Goal: Task Accomplishment & Management: Use online tool/utility

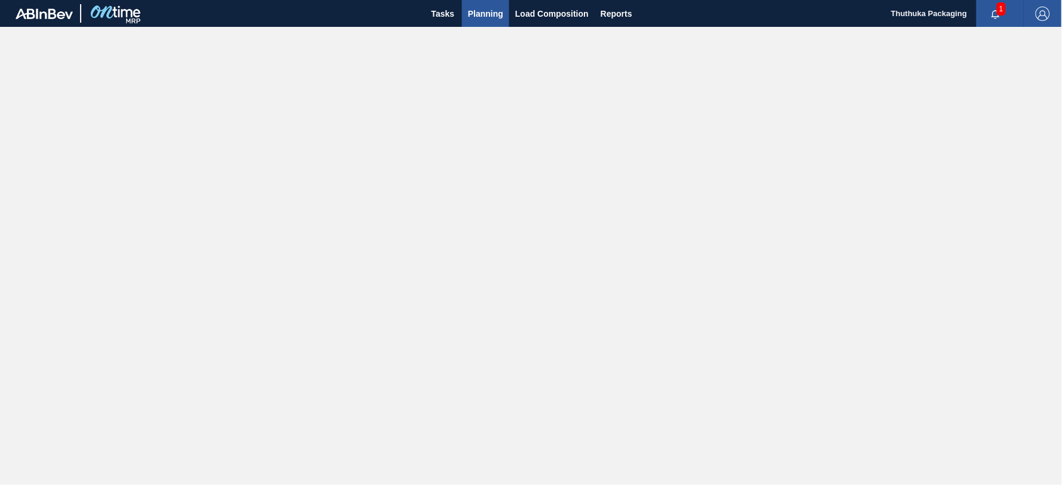
click at [487, 10] on span "Planning" at bounding box center [485, 14] width 35 height 14
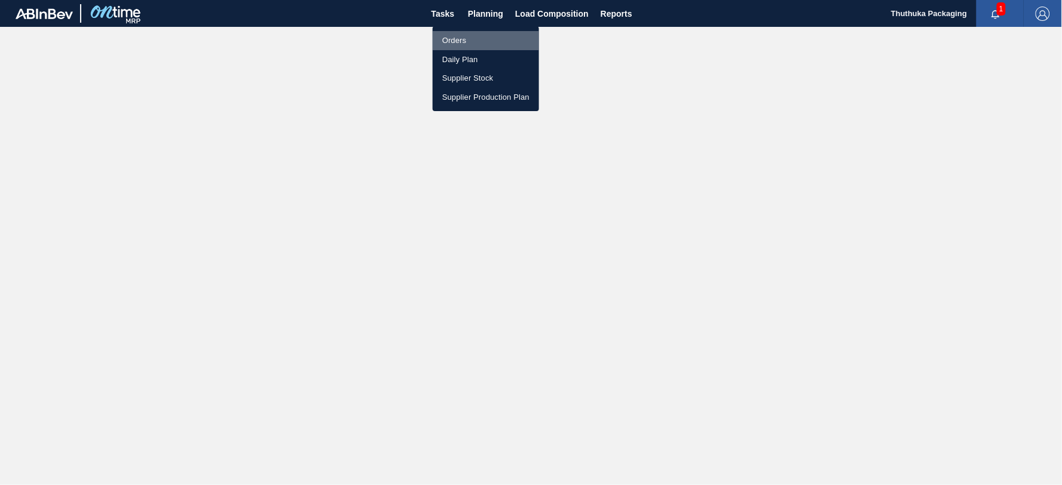
click at [464, 40] on li "Orders" at bounding box center [486, 40] width 106 height 19
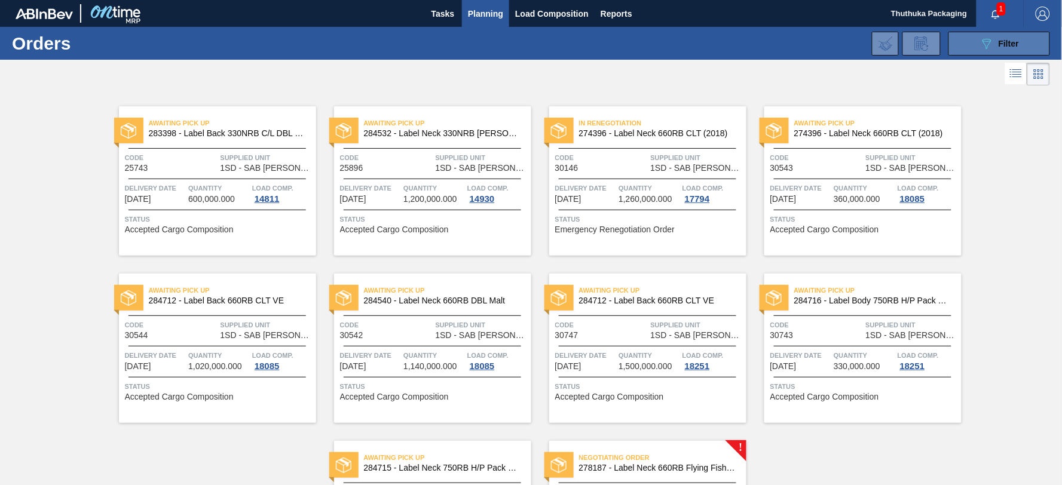
click at [964, 48] on button "089F7B8B-B2A5-4AFE-B5C0-19BA573D28AC Filter" at bounding box center [1000, 44] width 102 height 24
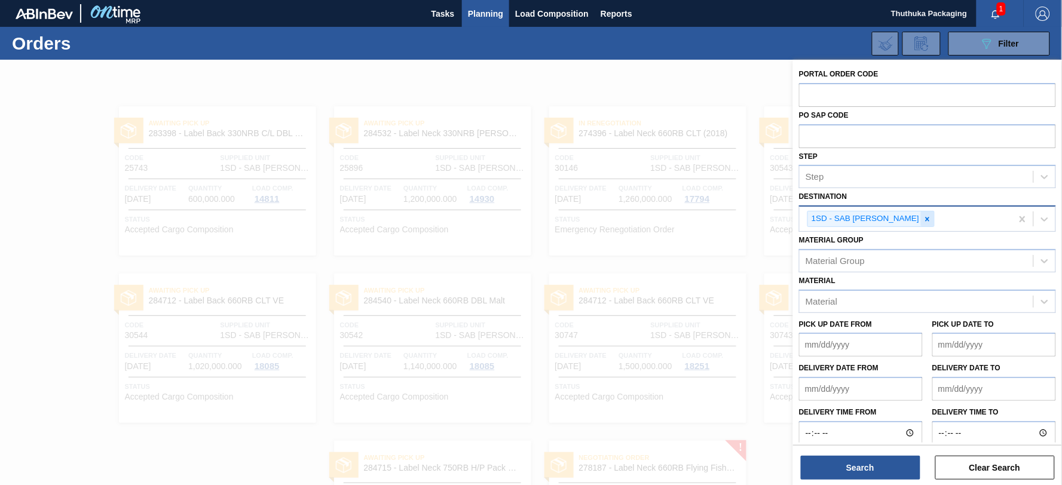
click at [926, 219] on icon at bounding box center [928, 219] width 4 height 4
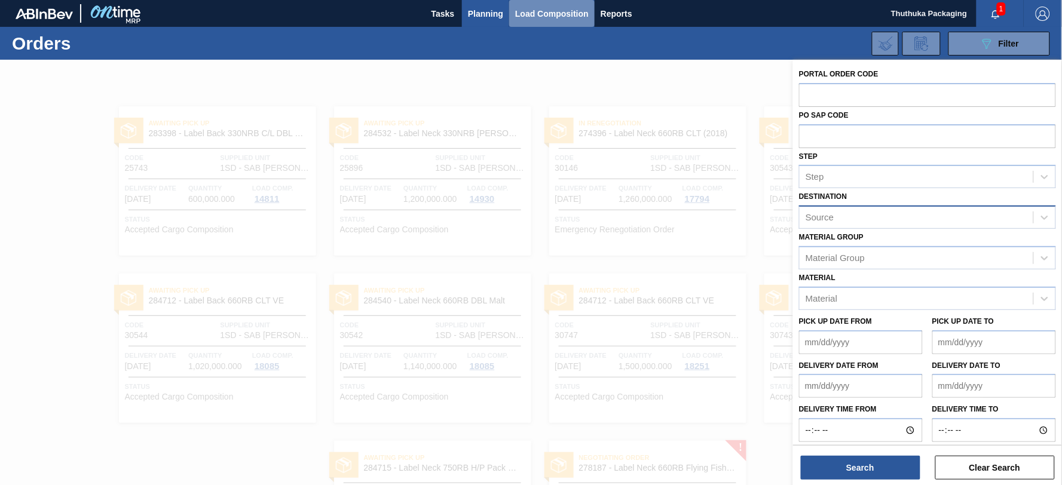
click at [567, 16] on span "Load Composition" at bounding box center [552, 14] width 74 height 14
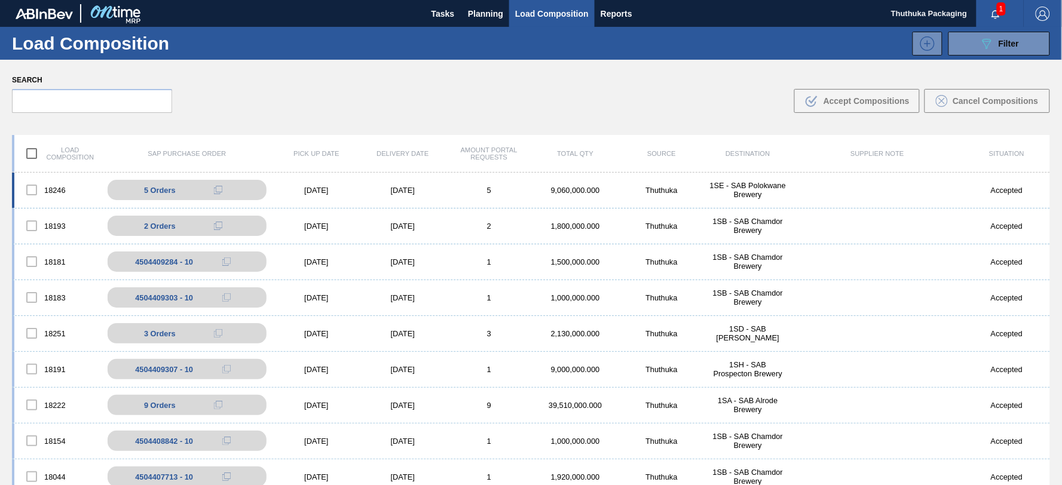
click at [584, 191] on div "9,060,000.000" at bounding box center [576, 190] width 86 height 9
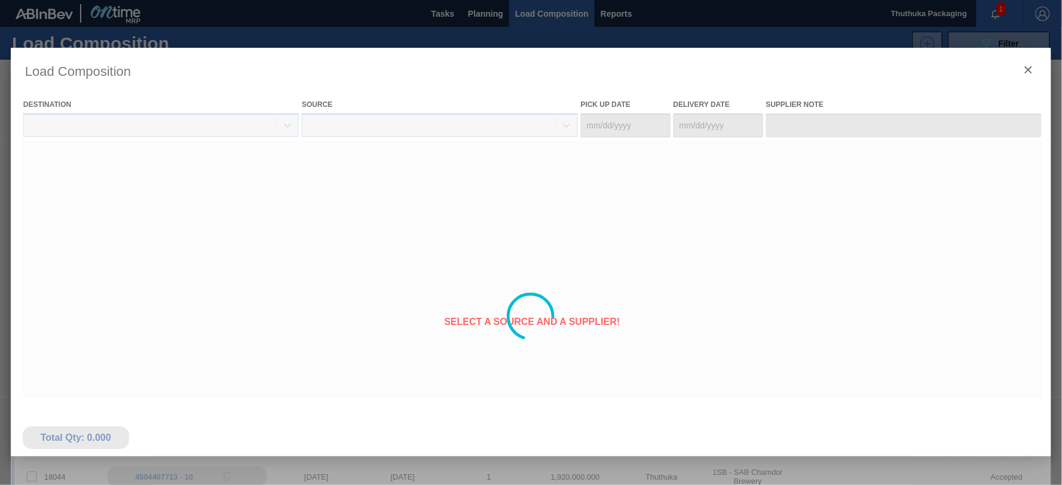
type Date "[DATE]"
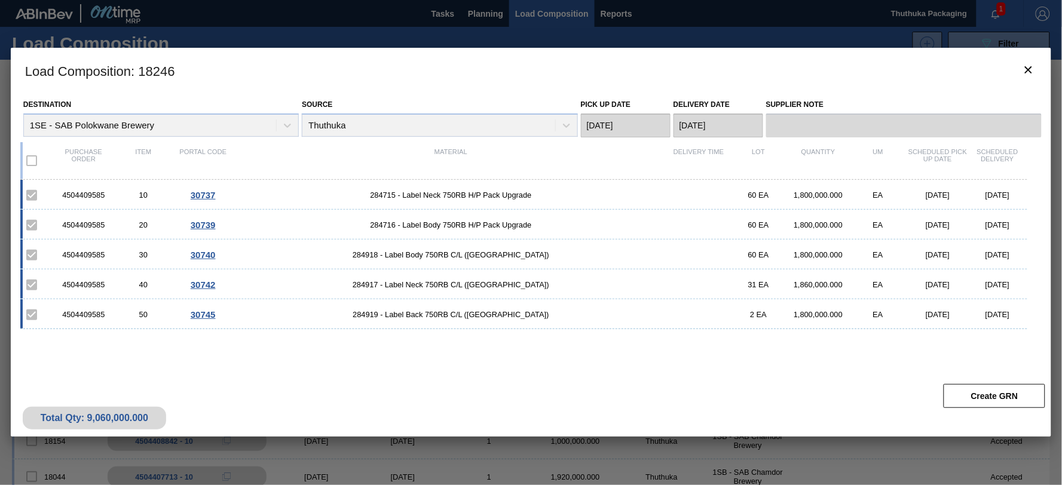
click at [87, 195] on div "4504409585" at bounding box center [84, 195] width 60 height 9
copy div "4504409585"
click at [381, 195] on span "284715 - Label Neck 750RB H/P Pack Upgrade" at bounding box center [451, 195] width 436 height 9
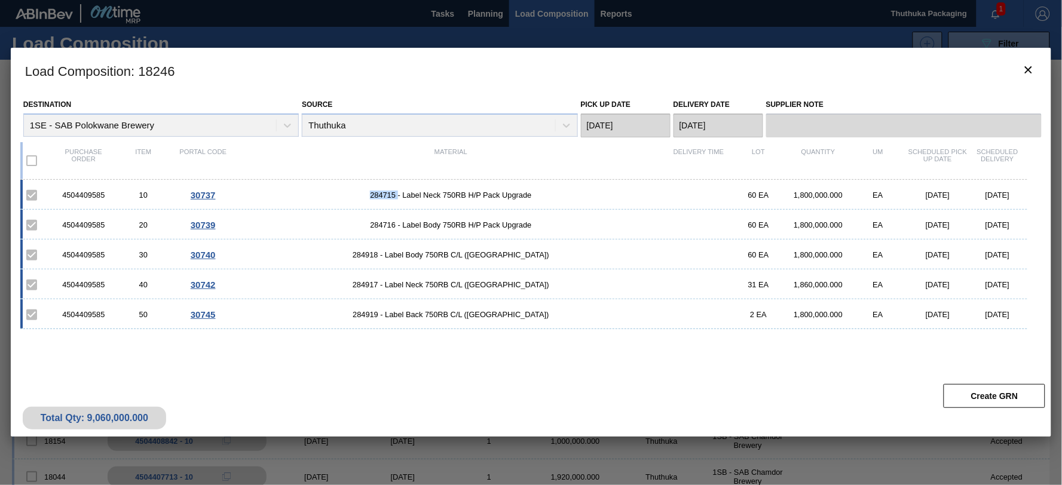
copy span "284715"
click at [384, 226] on span "284716 - Label Body 750RB H/P Pack Upgrade" at bounding box center [451, 225] width 436 height 9
copy span "284716"
click at [387, 257] on span "284918 - Label Body 750RB C/L ([GEOGRAPHIC_DATA])" at bounding box center [451, 254] width 436 height 9
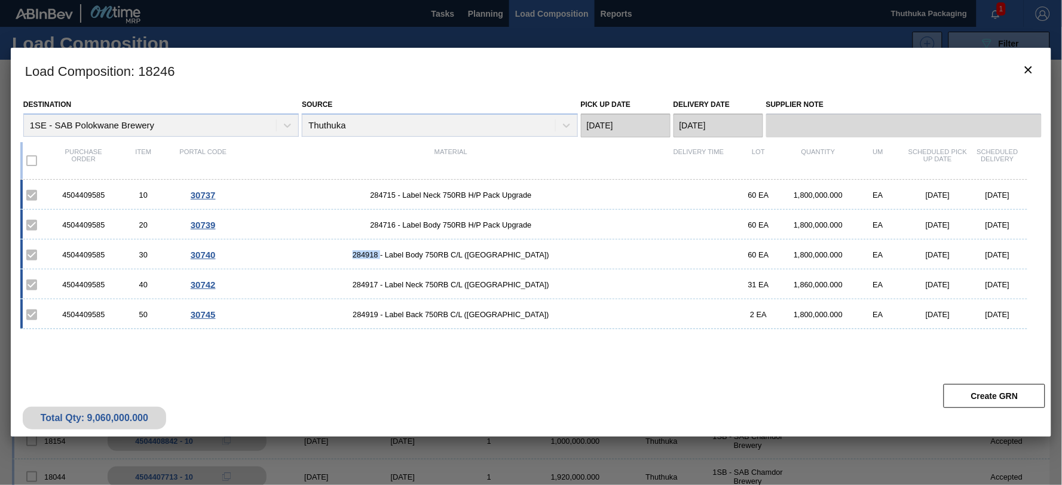
click at [387, 257] on span "284918 - Label Body 750RB C/L ([GEOGRAPHIC_DATA])" at bounding box center [451, 254] width 436 height 9
copy span "284918"
click at [391, 283] on span "284917 - Label Neck 750RB C/L ([GEOGRAPHIC_DATA])" at bounding box center [451, 284] width 436 height 9
copy span "284917"
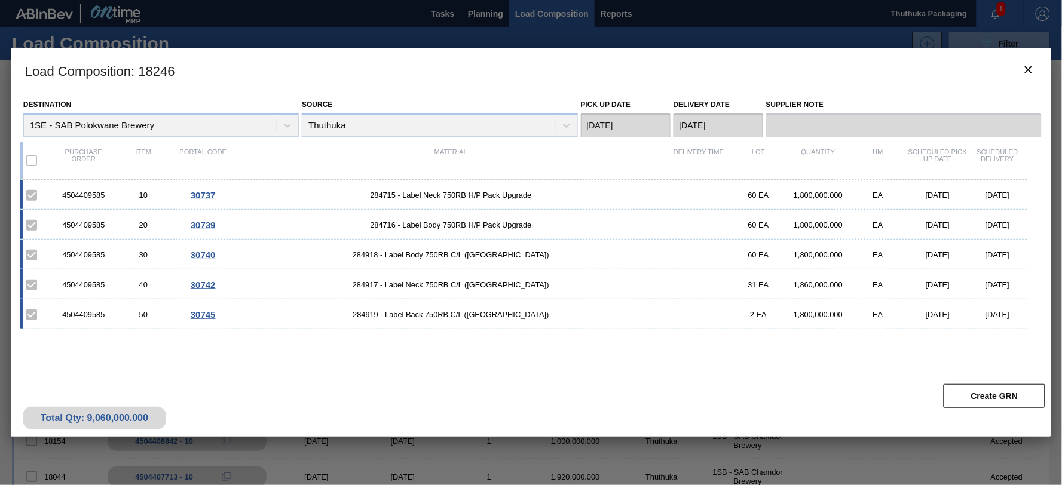
click at [387, 315] on span "284919 - Label Back 750RB C/L ([GEOGRAPHIC_DATA])" at bounding box center [451, 314] width 436 height 9
copy span "284919"
